Goal: Entertainment & Leisure: Consume media (video, audio)

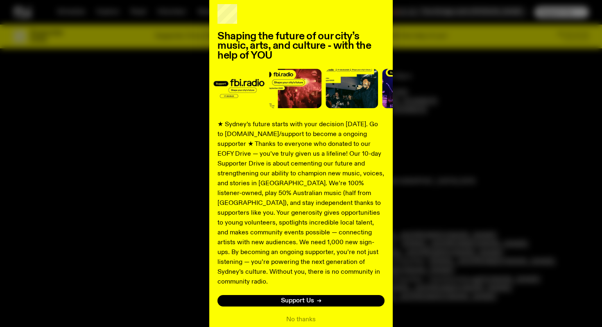
scroll to position [48, 0]
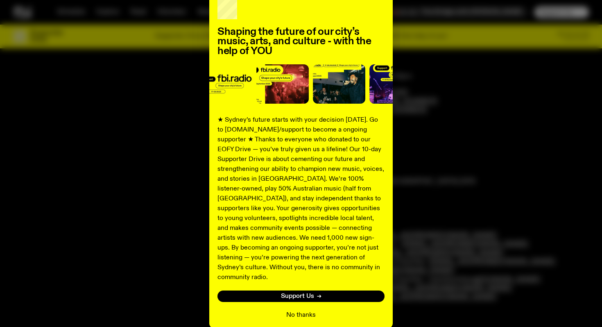
click at [301, 310] on button "No thanks" at bounding box center [300, 315] width 29 height 10
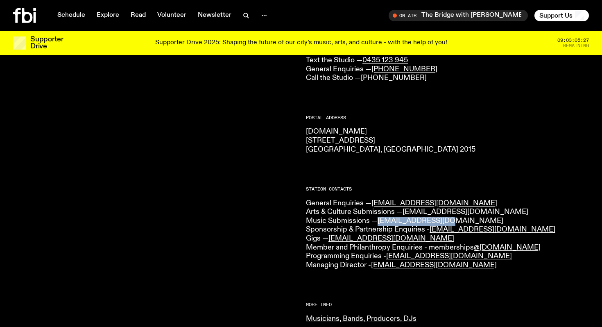
scroll to position [0, 0]
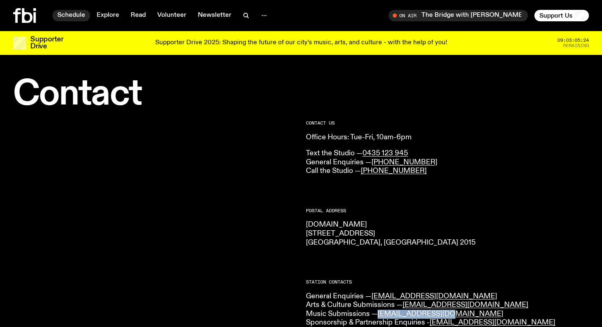
click at [73, 11] on link "Schedule" at bounding box center [71, 15] width 38 height 11
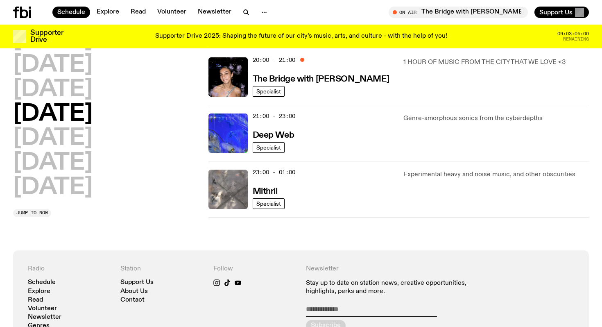
scroll to position [295, 0]
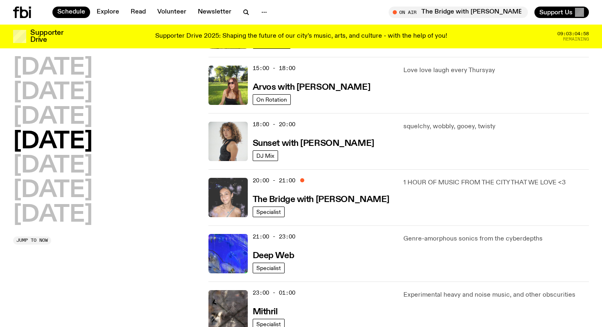
click at [232, 201] on img at bounding box center [227, 197] width 39 height 39
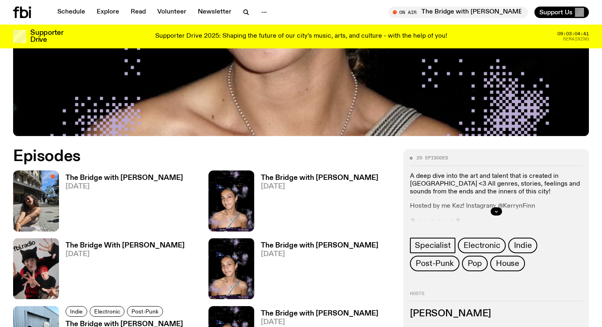
scroll to position [410, 0]
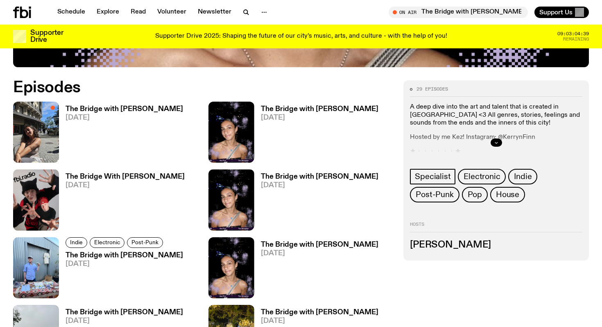
click at [496, 140] on icon "button" at bounding box center [496, 142] width 5 height 5
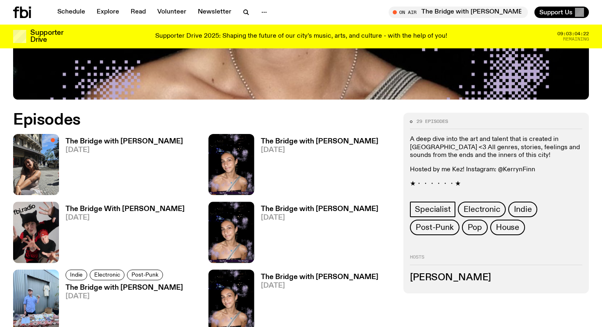
scroll to position [381, 0]
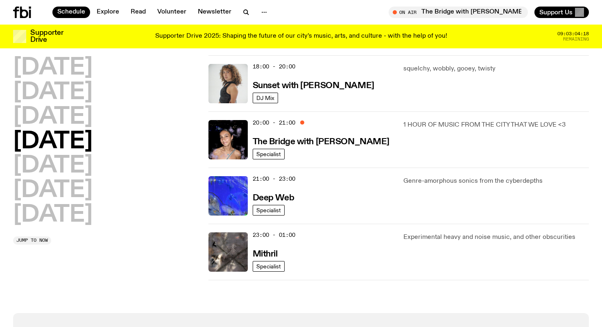
scroll to position [347, 0]
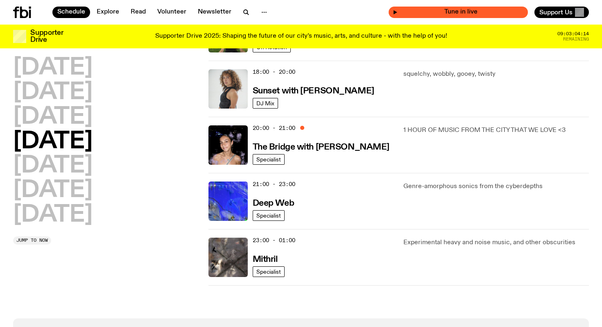
click at [439, 10] on span "Tune in live" at bounding box center [460, 12] width 126 height 6
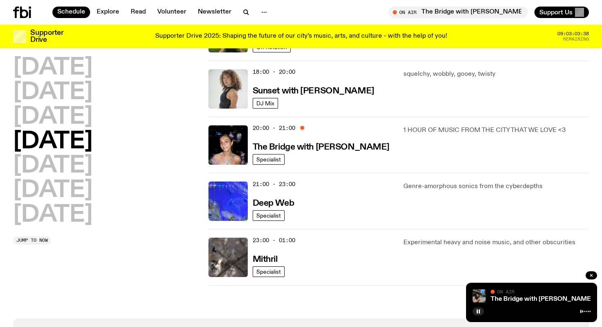
scroll to position [0, 0]
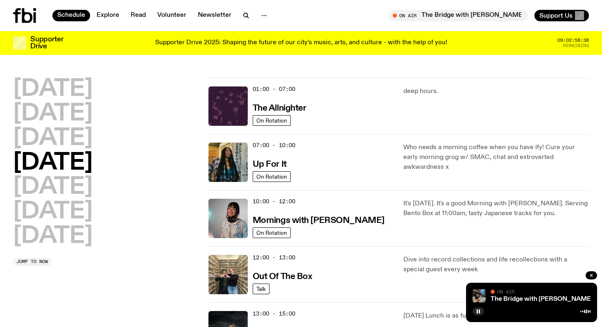
click at [388, 10] on button "On Air The Bridge with Kez [PERSON_NAME] Tune in live" at bounding box center [457, 15] width 139 height 11
click at [476, 307] on div at bounding box center [531, 310] width 118 height 10
click at [476, 308] on button "button" at bounding box center [477, 311] width 11 height 8
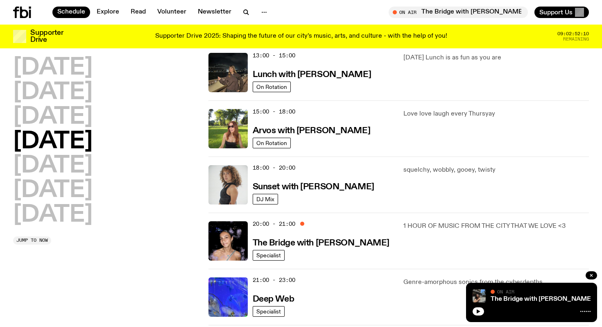
scroll to position [252, 0]
